Goal: Task Accomplishment & Management: Use online tool/utility

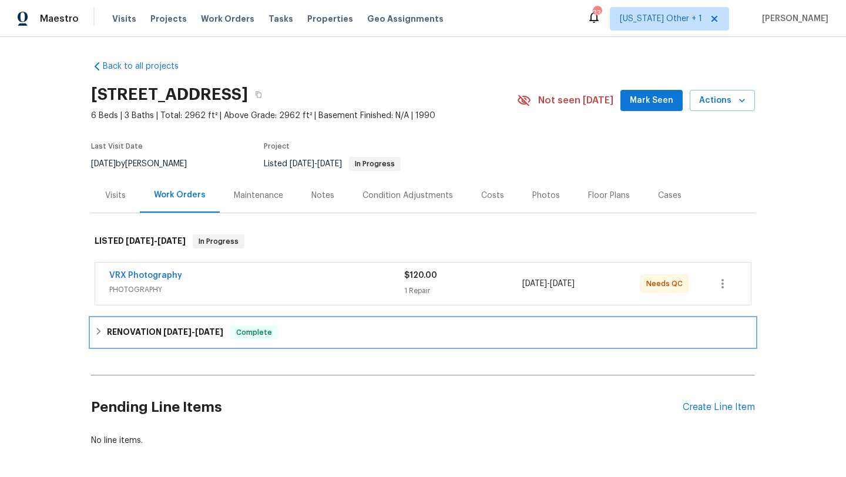
click at [223, 332] on span "[DATE]" at bounding box center [209, 332] width 28 height 8
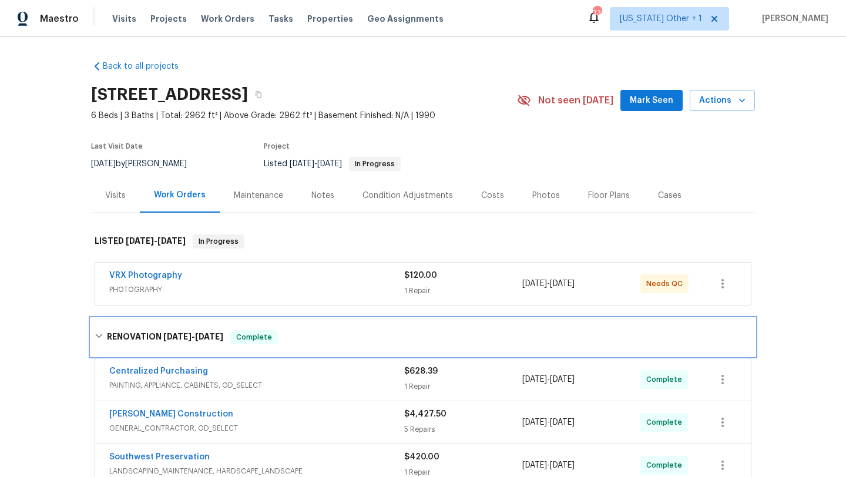
scroll to position [105, 0]
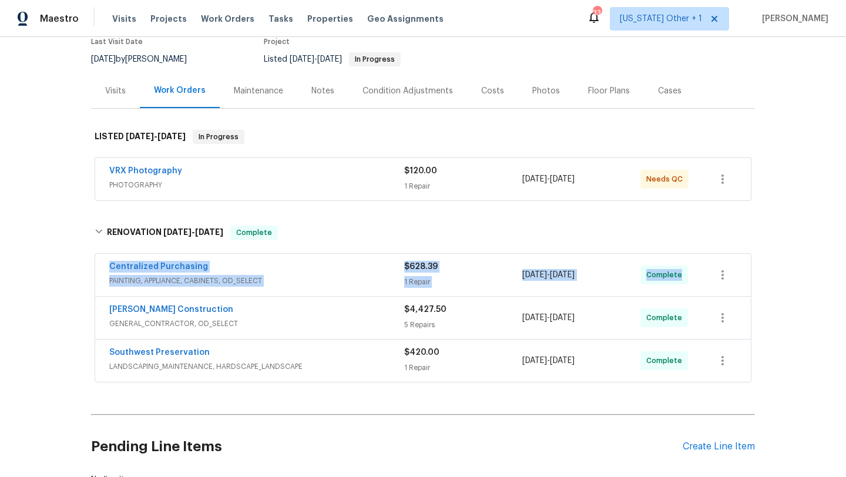
drag, startPoint x: 100, startPoint y: 270, endPoint x: 661, endPoint y: 281, distance: 560.4
click at [675, 288] on div "Centralized Purchasing PAINTING, APPLIANCE, CABINETS, OD_SELECT $628.39 1 Repai…" at bounding box center [422, 275] width 655 height 42
copy div "Centralized Purchasing PAINTING, APPLIANCE, CABINETS, OD_SELECT $628.39 1 Repai…"
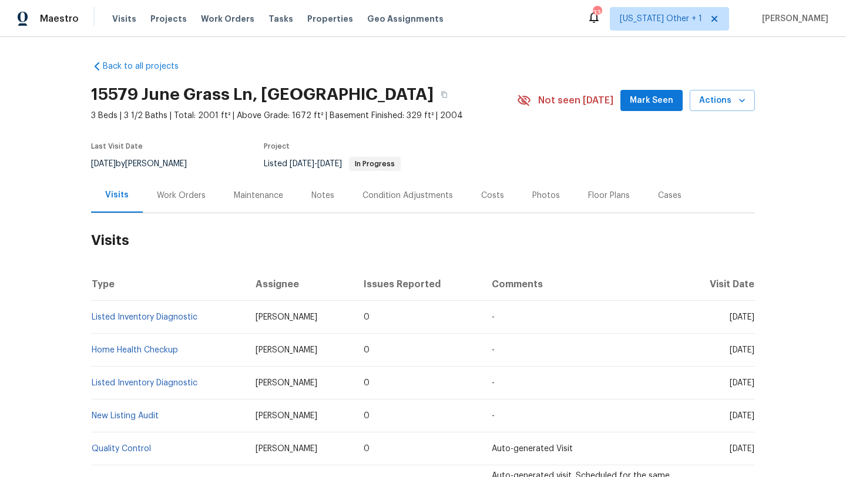
click at [191, 191] on div "Work Orders" at bounding box center [181, 196] width 49 height 12
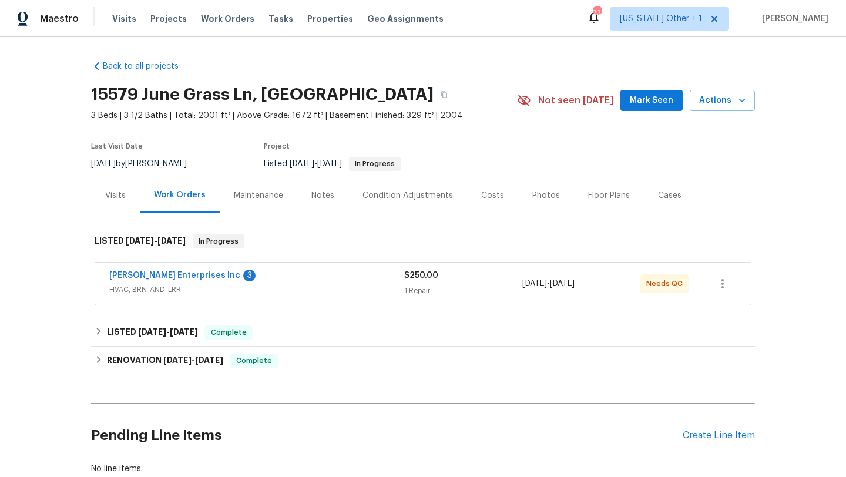
click at [386, 288] on span "HVAC, BRN_AND_LRR" at bounding box center [256, 290] width 295 height 12
